Goal: Task Accomplishment & Management: Use online tool/utility

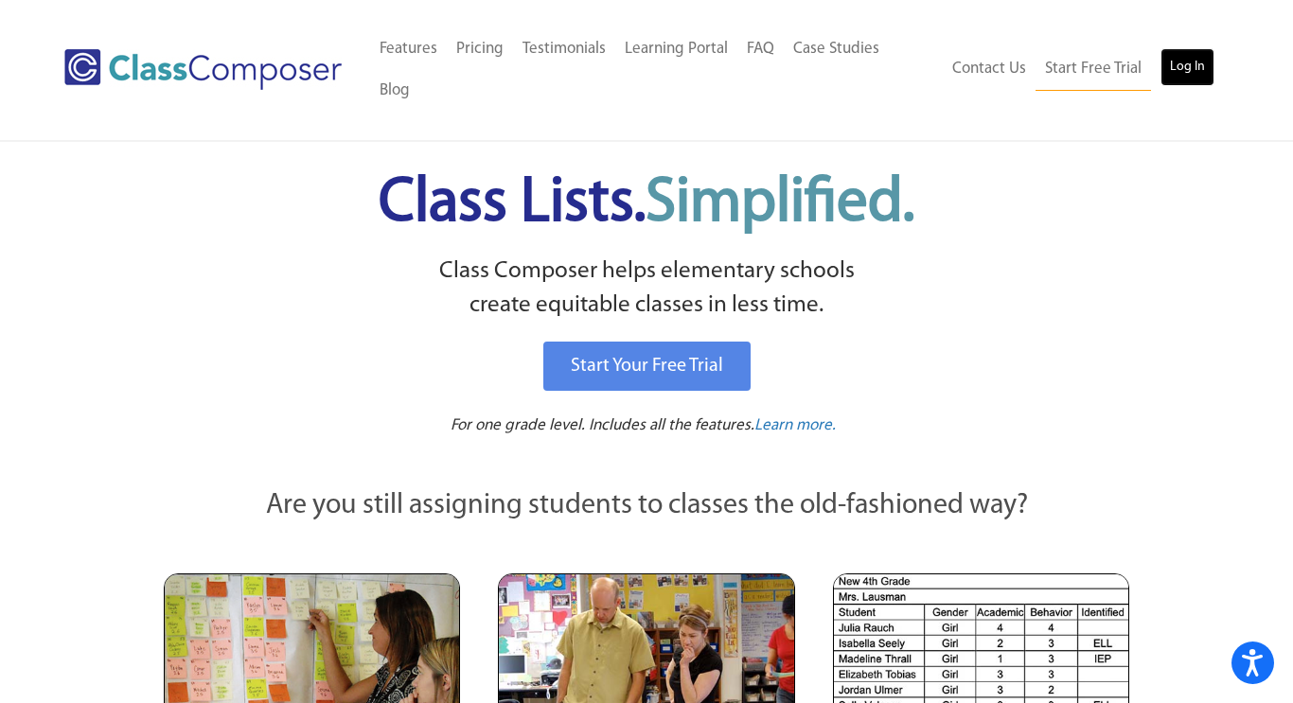
click at [1169, 51] on link "Log In" at bounding box center [1188, 67] width 54 height 38
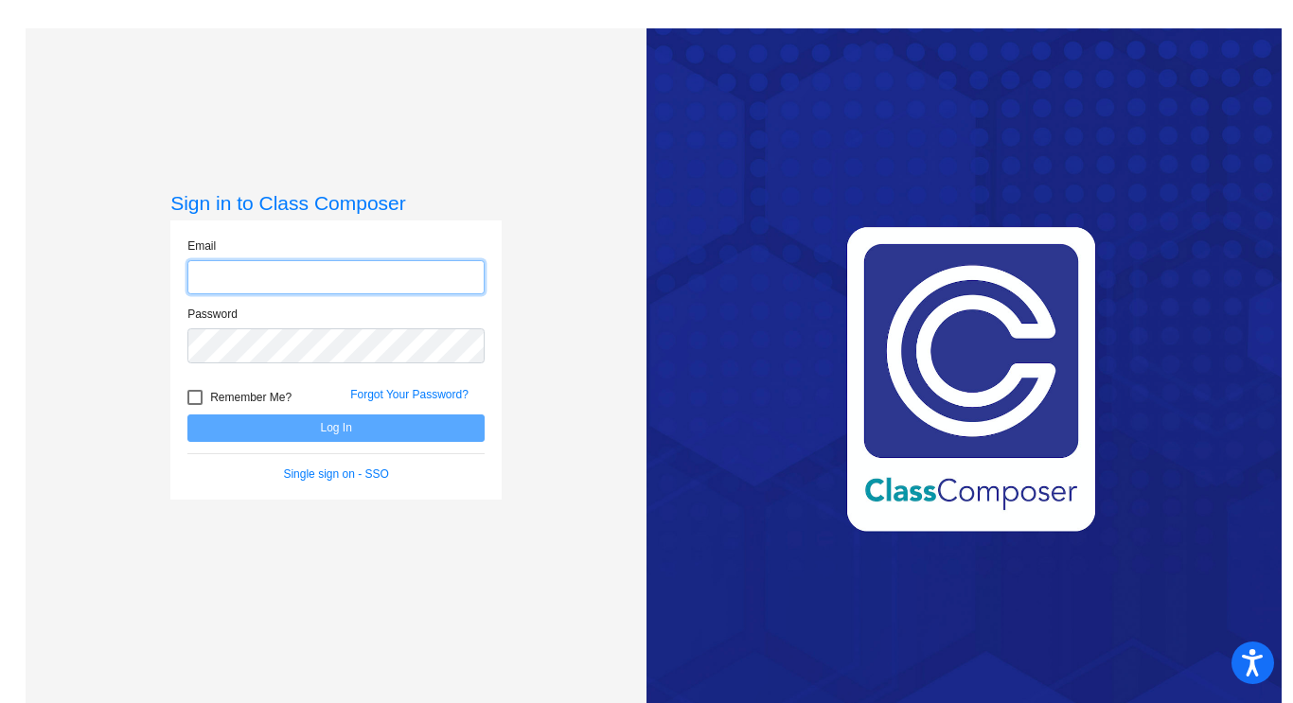
type input "galosil@bbhcsd.org"
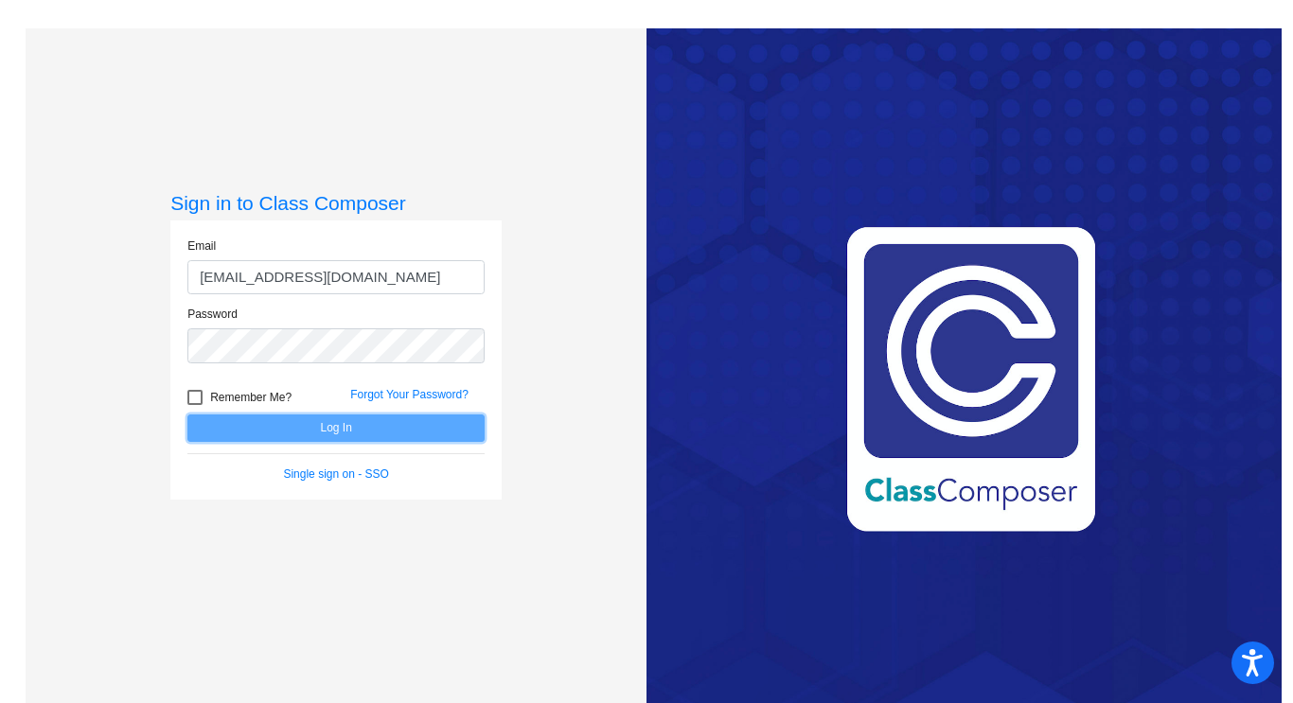
click at [267, 432] on button "Log In" at bounding box center [335, 428] width 297 height 27
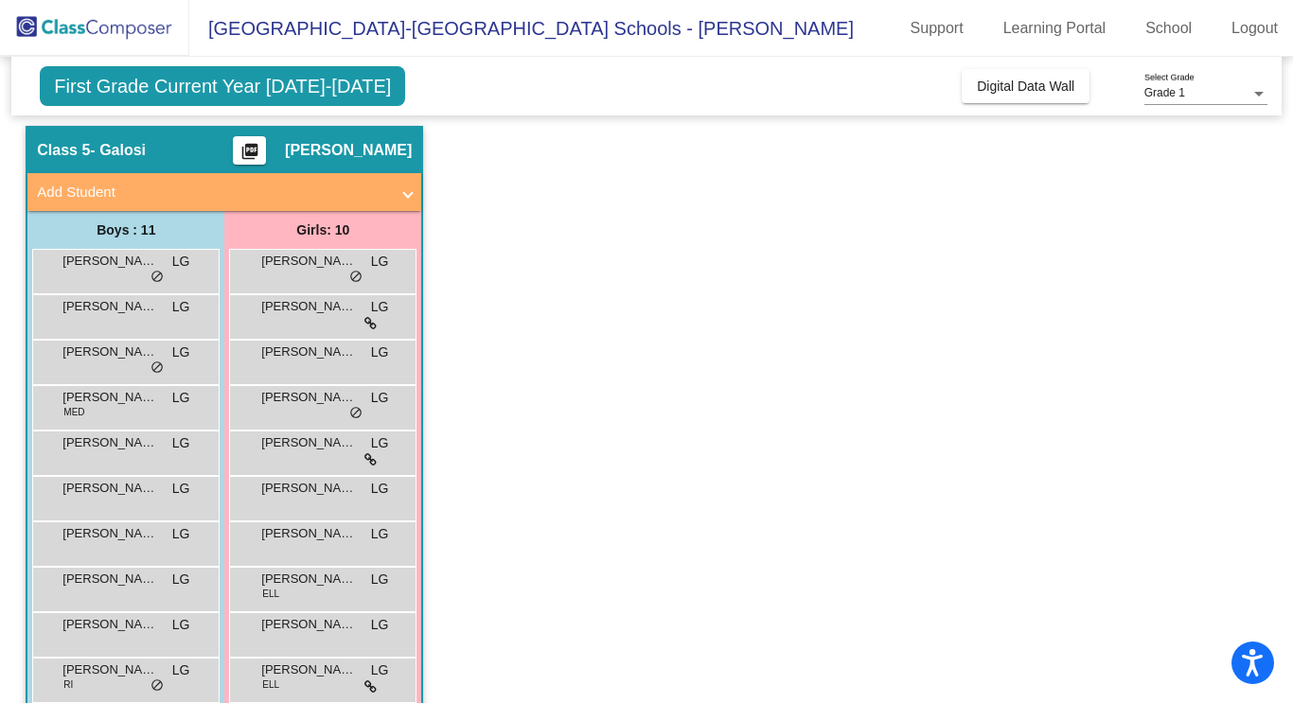
scroll to position [55, 0]
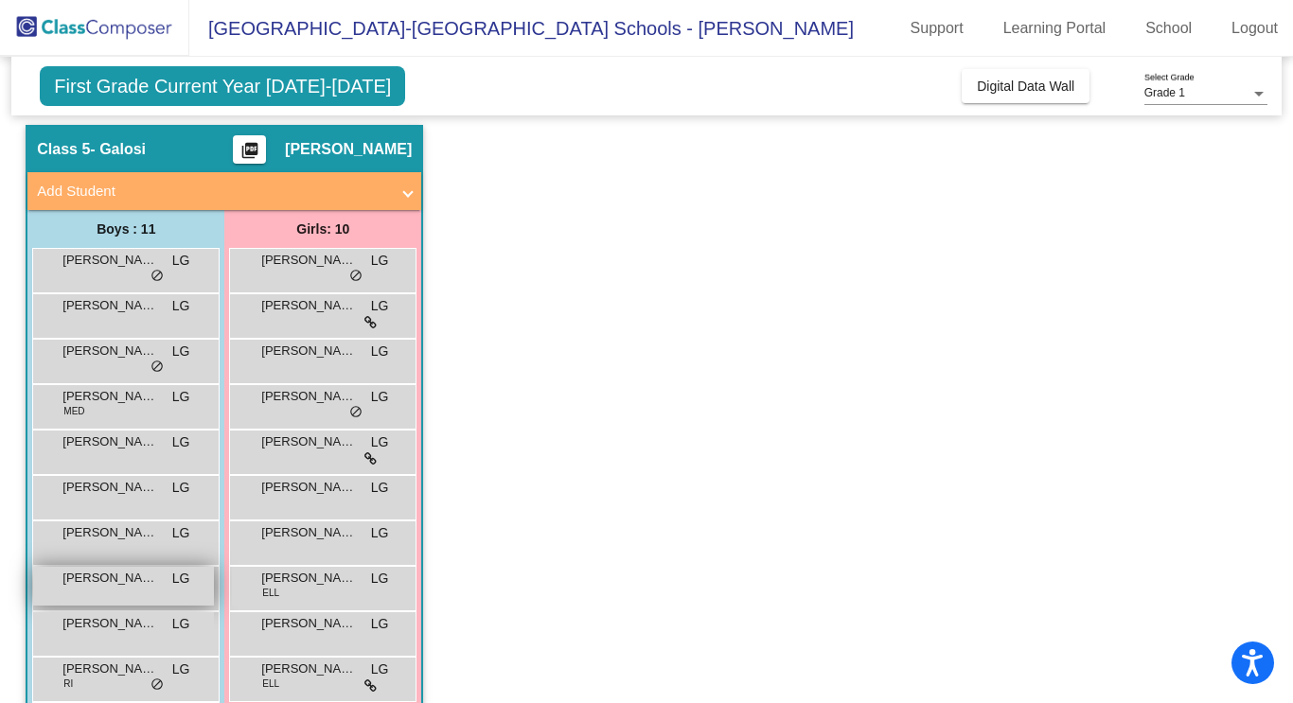
click at [50, 596] on div "Milan Janicijevic LG lock do_not_disturb_alt" at bounding box center [123, 586] width 181 height 39
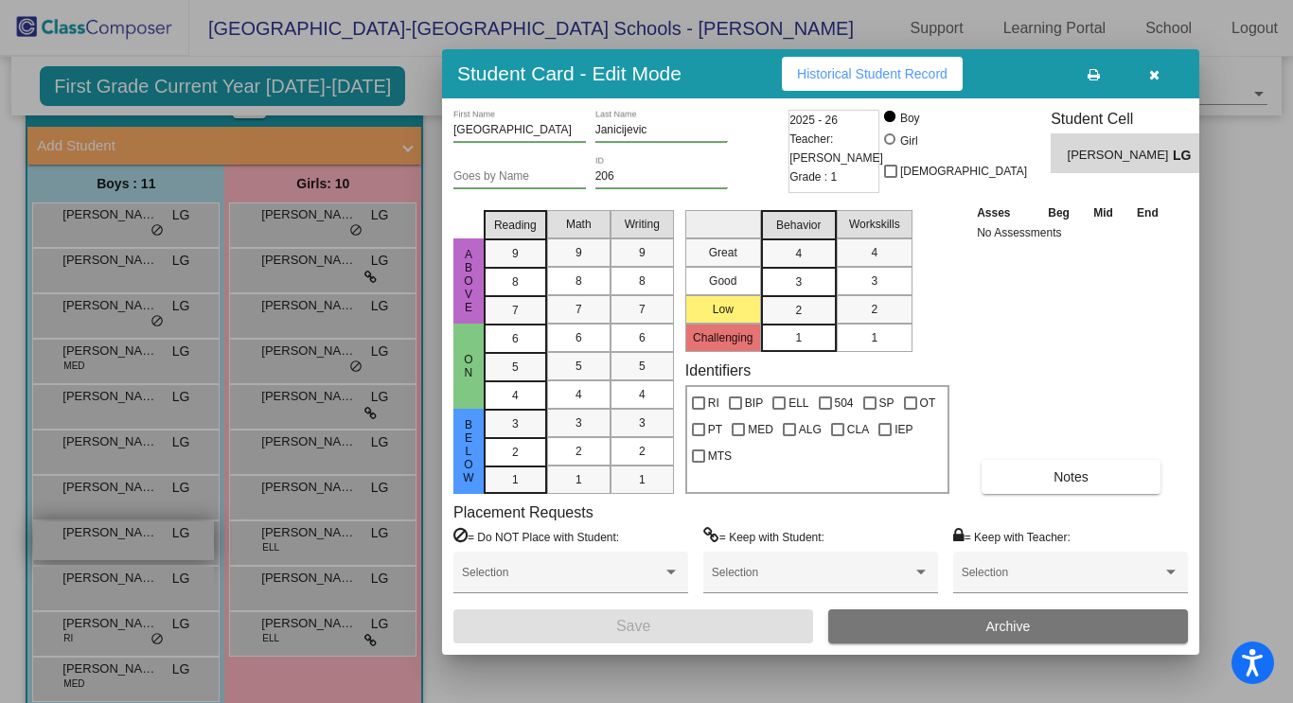
scroll to position [116, 0]
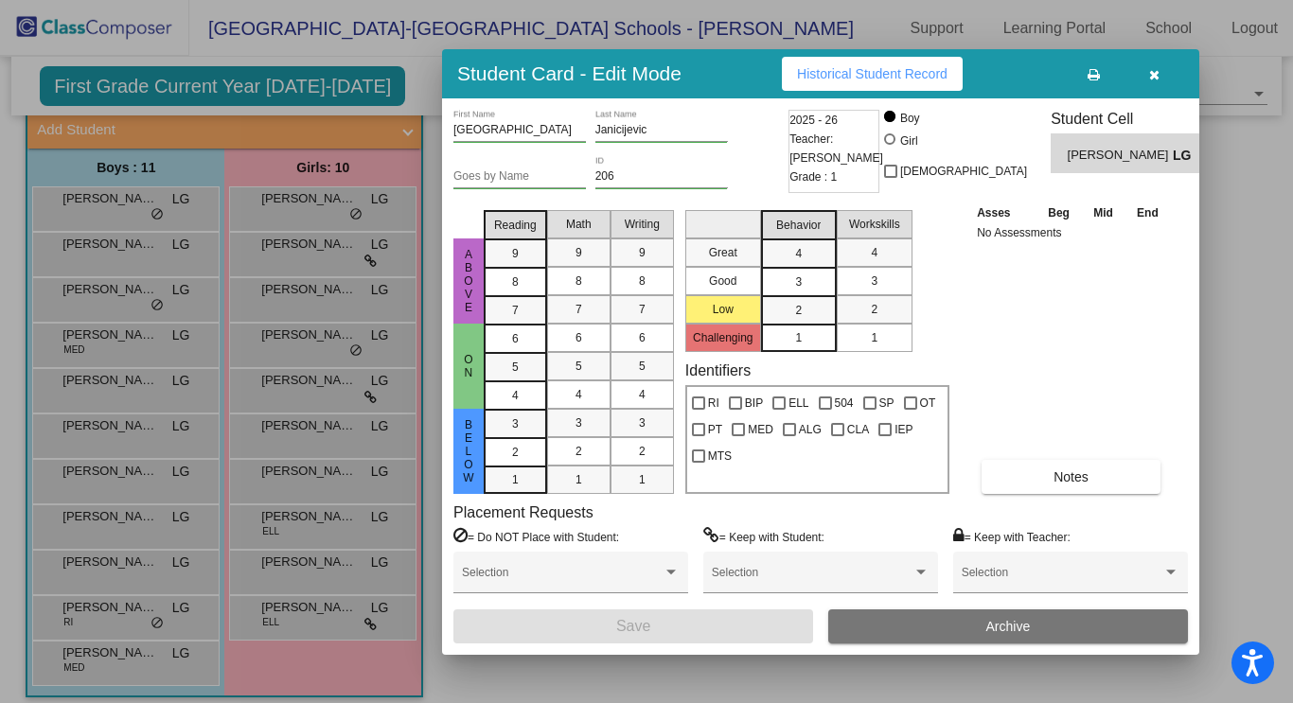
click at [104, 203] on div at bounding box center [646, 351] width 1293 height 703
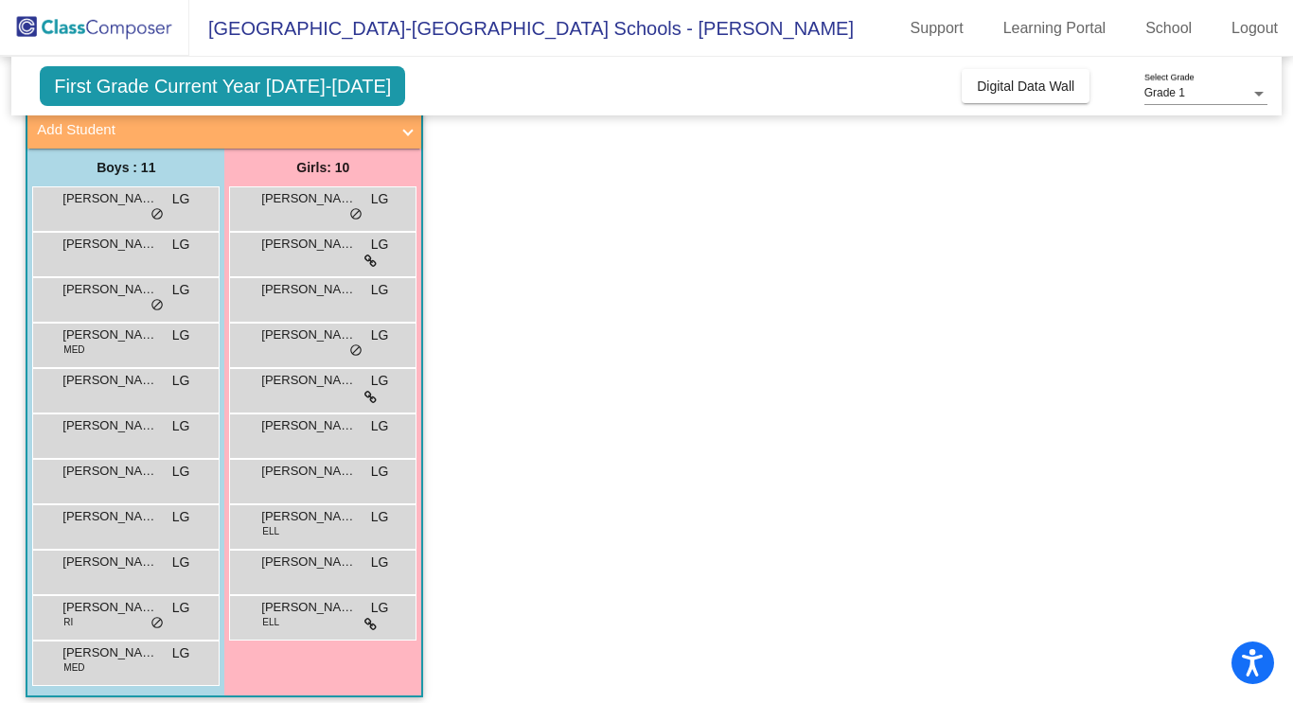
click at [104, 203] on span "Bradley Keene" at bounding box center [109, 198] width 95 height 19
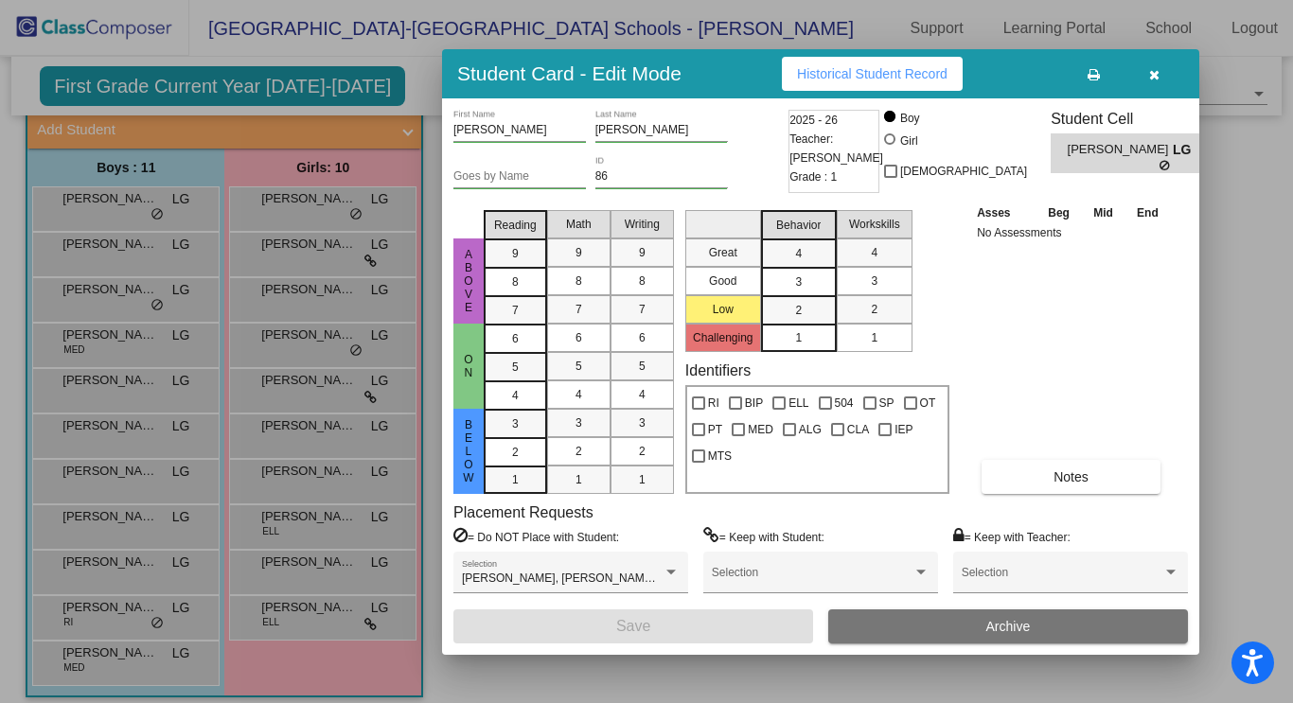
click at [895, 81] on button "Historical Student Record" at bounding box center [872, 74] width 181 height 34
